Goal: Information Seeking & Learning: Learn about a topic

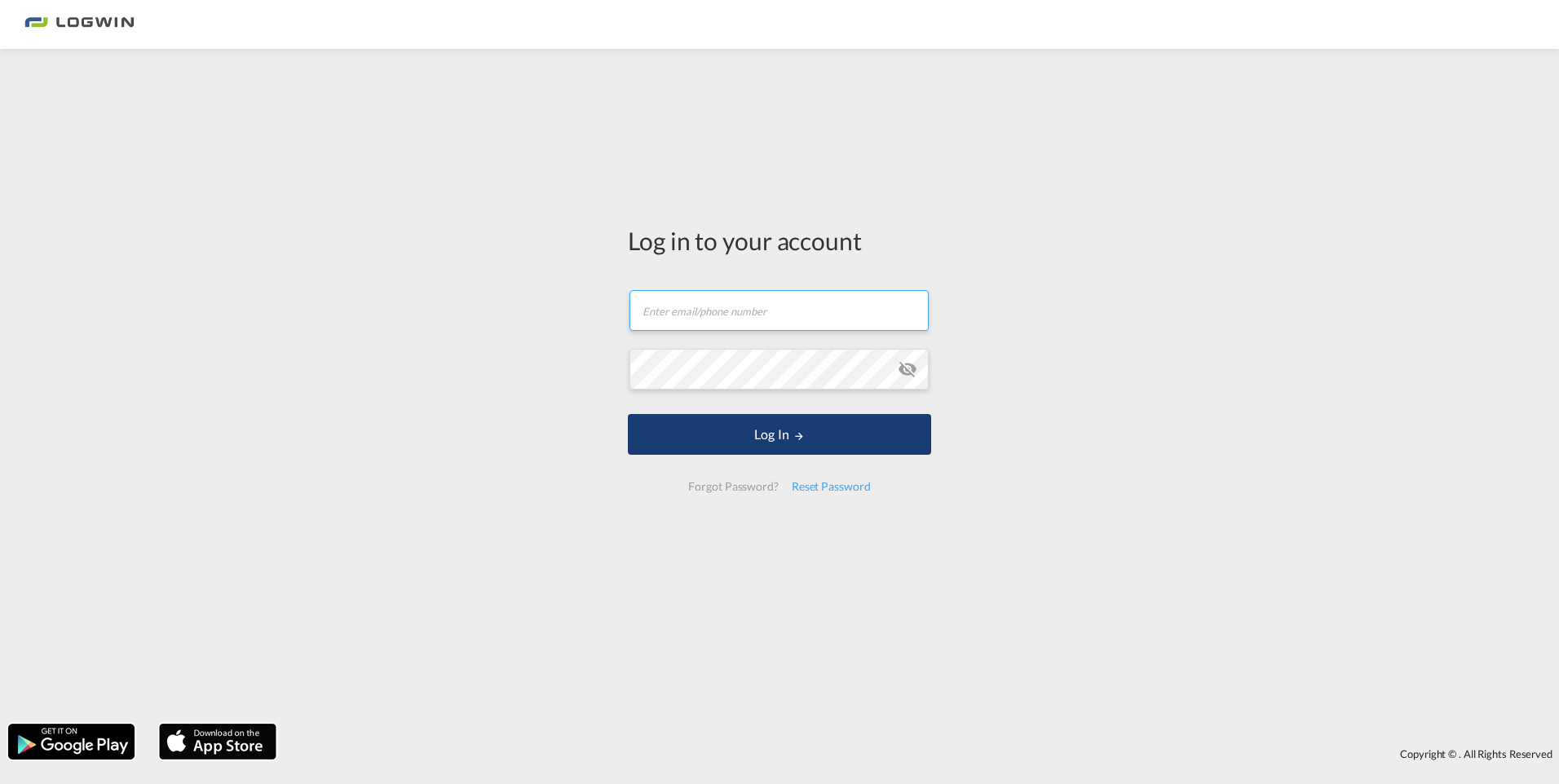
type input "[PERSON_NAME][EMAIL_ADDRESS][DOMAIN_NAME]"
click at [762, 435] on button "Log In" at bounding box center [779, 434] width 303 height 41
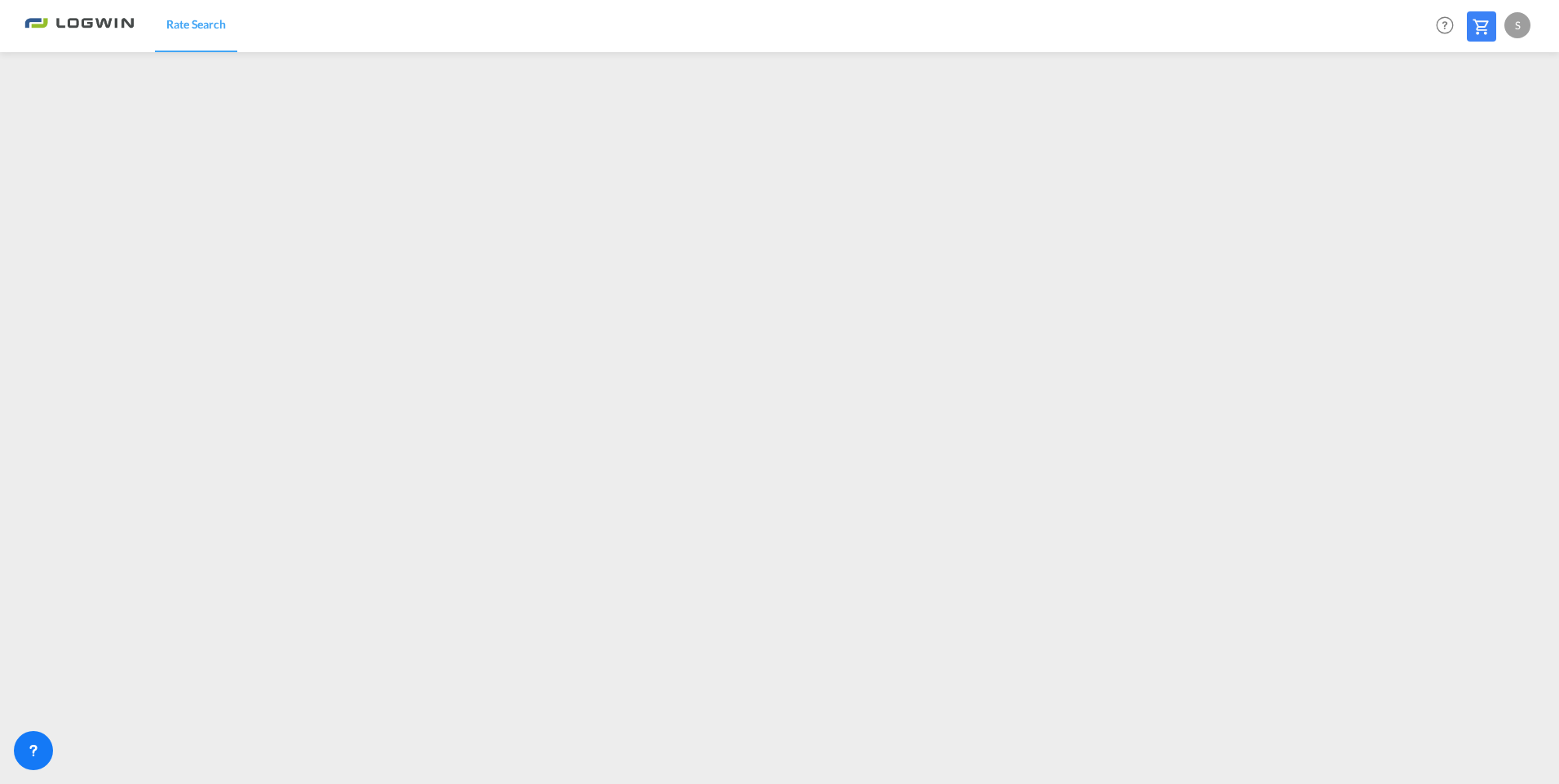
click at [1513, 29] on div "S" at bounding box center [1517, 25] width 26 height 26
click at [1477, 124] on button "Logout" at bounding box center [1498, 124] width 106 height 32
type input "[PERSON_NAME][EMAIL_ADDRESS][DOMAIN_NAME]"
